Goal: Task Accomplishment & Management: Use online tool/utility

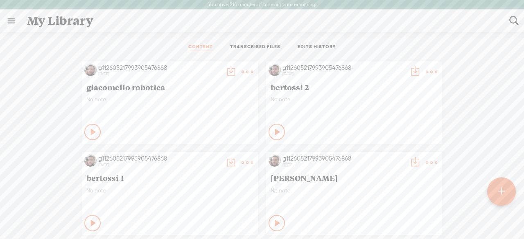
click at [493, 201] on div at bounding box center [501, 192] width 29 height 29
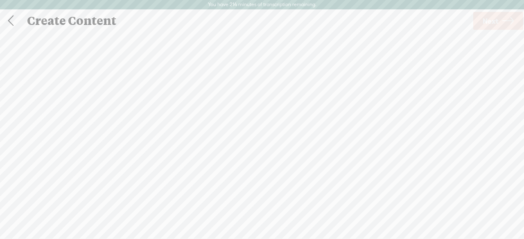
scroll to position [0, 0]
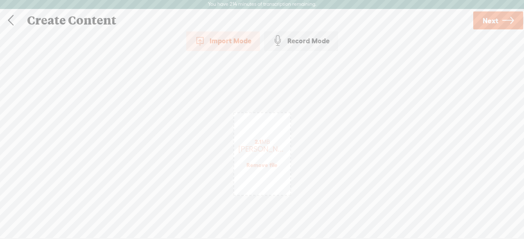
click at [482, 22] on link "Next" at bounding box center [498, 20] width 50 height 18
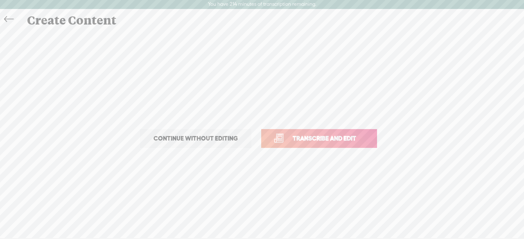
click at [349, 134] on span "Transcribe and edit" at bounding box center [324, 138] width 81 height 9
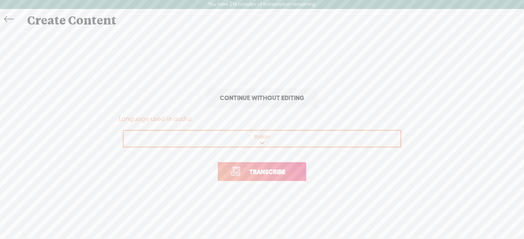
click at [257, 171] on span "Transcribe" at bounding box center [267, 171] width 53 height 9
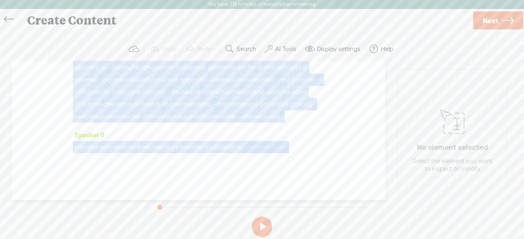
scroll to position [287, 0]
drag, startPoint x: 150, startPoint y: 108, endPoint x: 268, endPoint y: 134, distance: 121.5
click at [268, 134] on div "Speaker 0 · · · · · · · · · · · · · · · · · · · · · · · · · · · · · · · · · · ·…" at bounding box center [198, 131] width 374 height 140
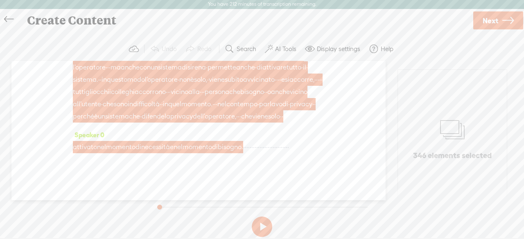
click at [16, 22] on link at bounding box center [11, 19] width 18 height 16
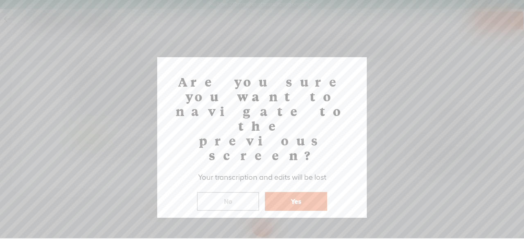
click at [303, 192] on button "Yes" at bounding box center [296, 201] width 62 height 19
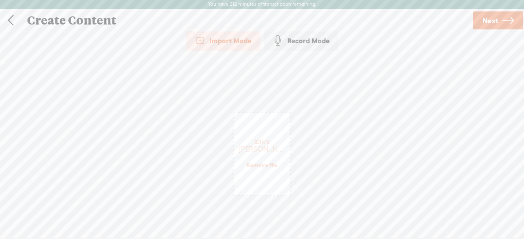
click at [266, 164] on link "Remove file" at bounding box center [261, 165] width 31 height 7
click at [264, 166] on link "Remove file" at bounding box center [261, 165] width 31 height 7
click at [501, 14] on link "Next" at bounding box center [498, 20] width 50 height 18
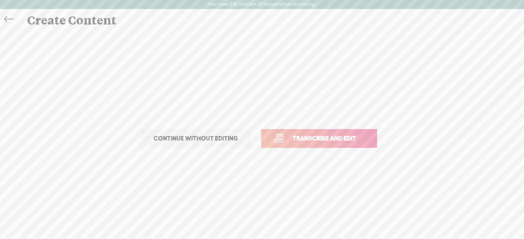
click at [316, 140] on span "Transcribe and edit" at bounding box center [324, 138] width 81 height 9
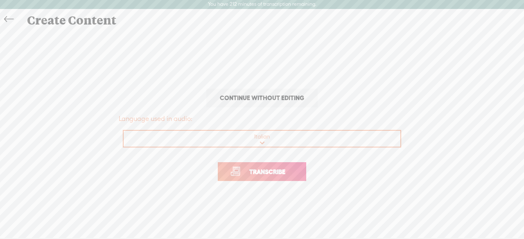
click at [277, 166] on link "Transcribe" at bounding box center [262, 171] width 88 height 19
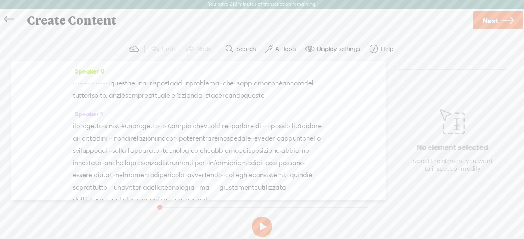
click at [131, 81] on span "questa" at bounding box center [120, 83] width 21 height 12
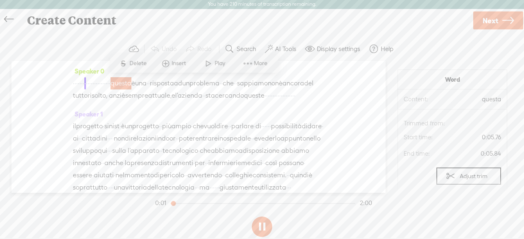
click at [263, 228] on button at bounding box center [262, 227] width 20 height 20
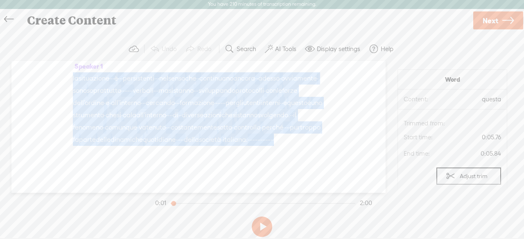
scroll to position [325, 0]
drag, startPoint x: 183, startPoint y: 82, endPoint x: 241, endPoint y: 126, distance: 72.6
click at [241, 126] on div "Speaker 0 · · · · · · · · · · · · · · · · · · · · · · · · questa è una · · risp…" at bounding box center [198, 127] width 374 height 132
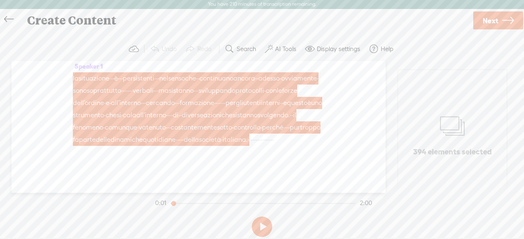
drag, startPoint x: 1, startPoint y: 18, endPoint x: 12, endPoint y: 18, distance: 11.5
click at [12, 18] on div at bounding box center [10, 20] width 21 height 21
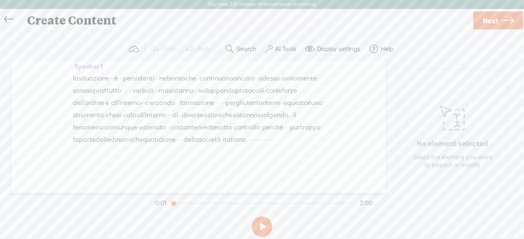
click at [12, 18] on icon at bounding box center [8, 19] width 9 height 18
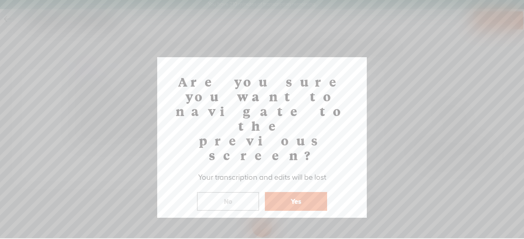
click at [222, 192] on button "No" at bounding box center [228, 201] width 62 height 19
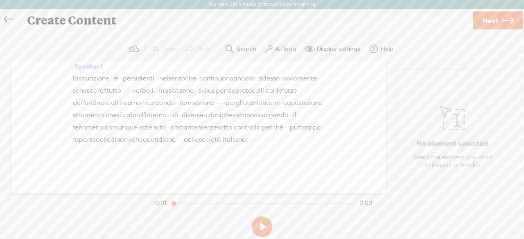
click at [5, 19] on icon at bounding box center [8, 19] width 9 height 18
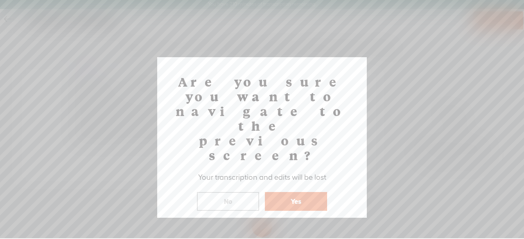
click at [238, 192] on button "No" at bounding box center [228, 201] width 62 height 19
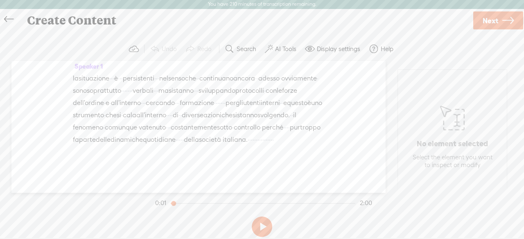
click at [10, 17] on icon at bounding box center [8, 19] width 9 height 18
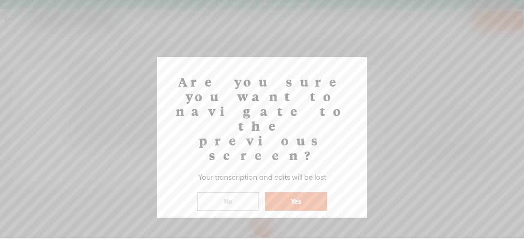
click at [288, 192] on button "Yes" at bounding box center [296, 201] width 62 height 19
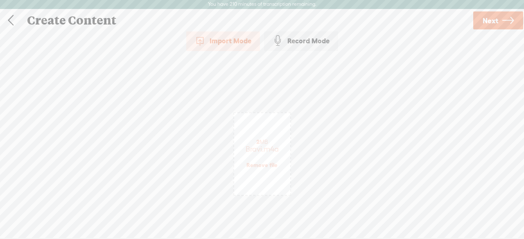
click at [269, 163] on link "Remove file" at bounding box center [261, 165] width 31 height 7
click at [492, 23] on span "Next" at bounding box center [490, 20] width 16 height 21
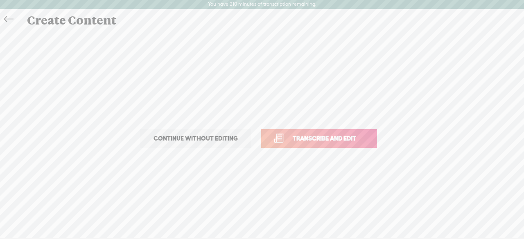
click at [290, 137] on span "Transcribe and edit" at bounding box center [324, 138] width 81 height 9
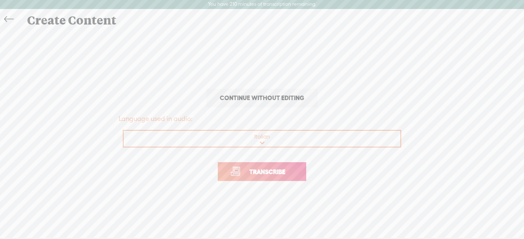
click at [266, 176] on span "Transcribe" at bounding box center [267, 171] width 53 height 9
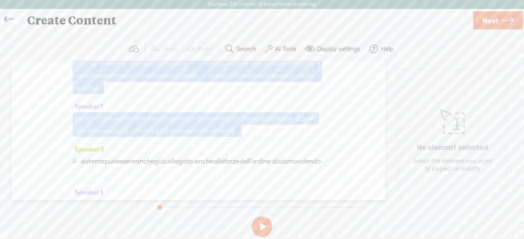
scroll to position [249, 0]
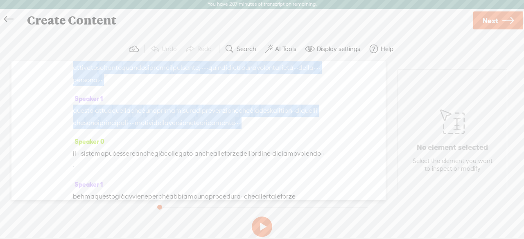
drag, startPoint x: 184, startPoint y: 83, endPoint x: 173, endPoint y: 187, distance: 104.6
click at [173, 187] on div "Speaker 0 · · · · · · · · · · · · · · · · · · · · · · · intanto più nel dettagl…" at bounding box center [198, 131] width 374 height 140
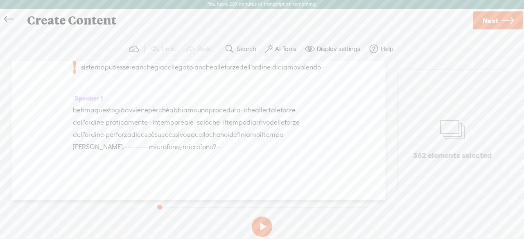
scroll to position [354, 0]
click at [178, 129] on span "tempo" at bounding box center [168, 123] width 20 height 12
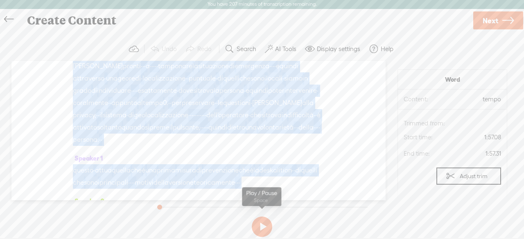
scroll to position [410, 0]
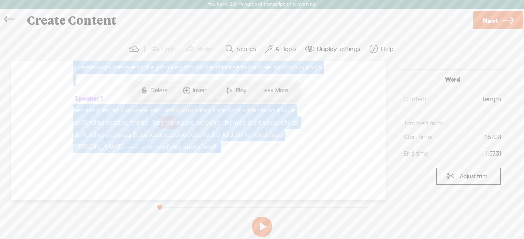
drag, startPoint x: 183, startPoint y: 81, endPoint x: 153, endPoint y: 146, distance: 71.8
click at [153, 146] on div "Speaker 0 · · · · · · · · · · · · · · · · · · · · · · · intanto più nel dettagl…" at bounding box center [198, 131] width 374 height 140
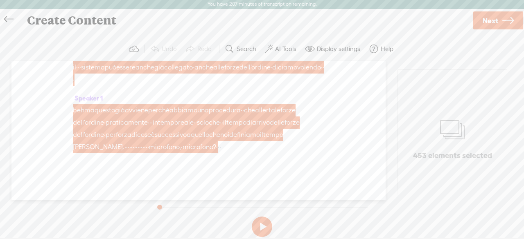
click at [9, 17] on icon at bounding box center [8, 19] width 9 height 18
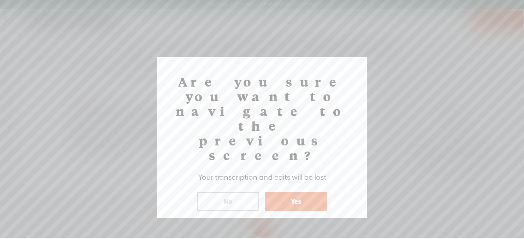
click at [282, 192] on button "Yes" at bounding box center [296, 201] width 62 height 19
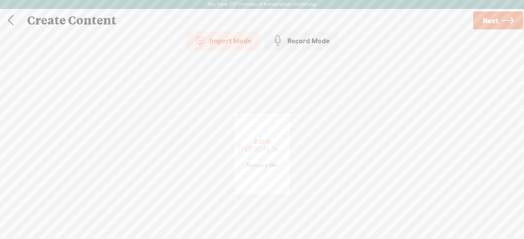
click at [266, 170] on div "2.2 MB [PERSON_NAME].m4a Remove file" at bounding box center [262, 154] width 56 height 82
click at [262, 166] on link "Remove file" at bounding box center [261, 165] width 31 height 7
click at [500, 24] on link "Next" at bounding box center [498, 20] width 50 height 18
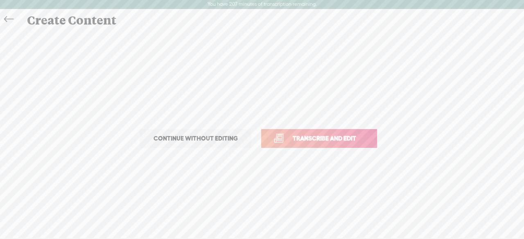
click at [294, 136] on span "Transcribe and edit" at bounding box center [324, 138] width 81 height 9
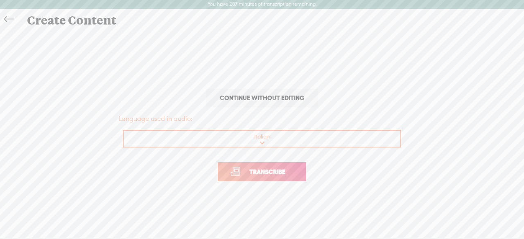
click at [254, 174] on span "Transcribe" at bounding box center [267, 171] width 53 height 9
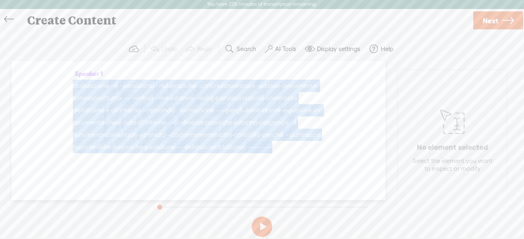
scroll to position [308, 0]
drag, startPoint x: 185, startPoint y: 83, endPoint x: 234, endPoint y: 143, distance: 77.3
click at [234, 143] on div "Speaker 0 · · · · · · · · · · · · · · · · · · · · · · · · questa è una · · risp…" at bounding box center [198, 131] width 374 height 140
